Goal: Task Accomplishment & Management: Manage account settings

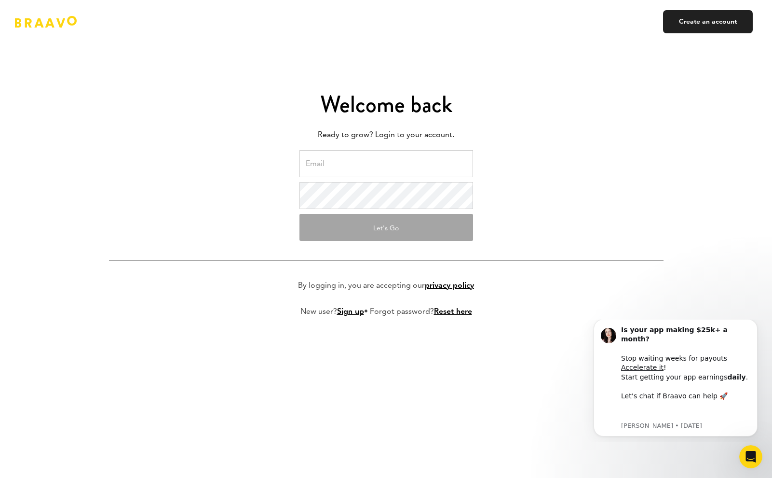
type input "gabe@28.co"
click at [355, 223] on button "Let's Go" at bounding box center [387, 227] width 174 height 27
